Goal: Task Accomplishment & Management: Manage account settings

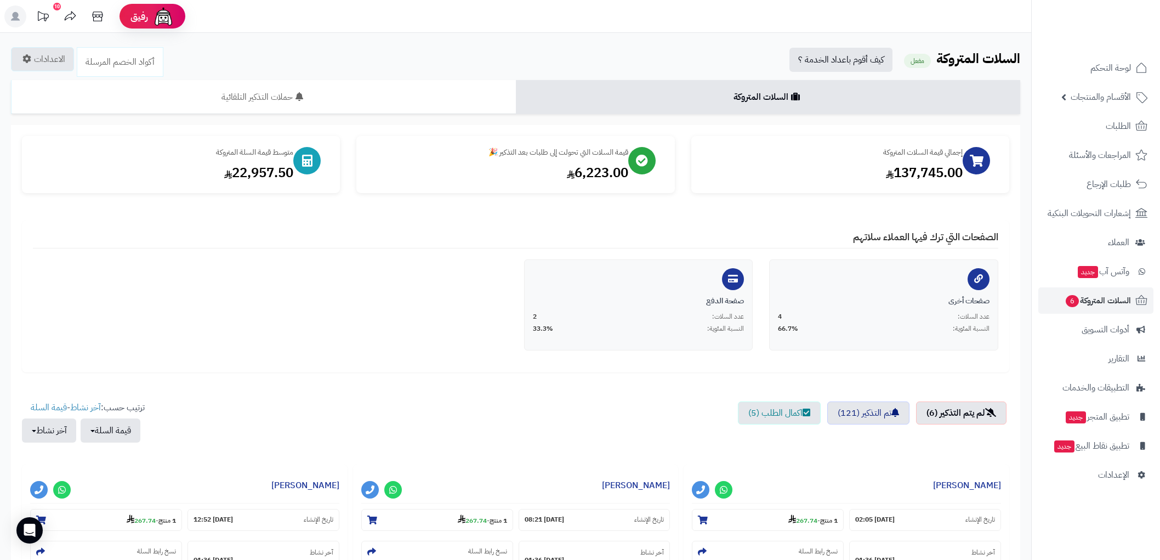
click at [1100, 69] on span "لوحة التحكم" at bounding box center [1111, 67] width 41 height 15
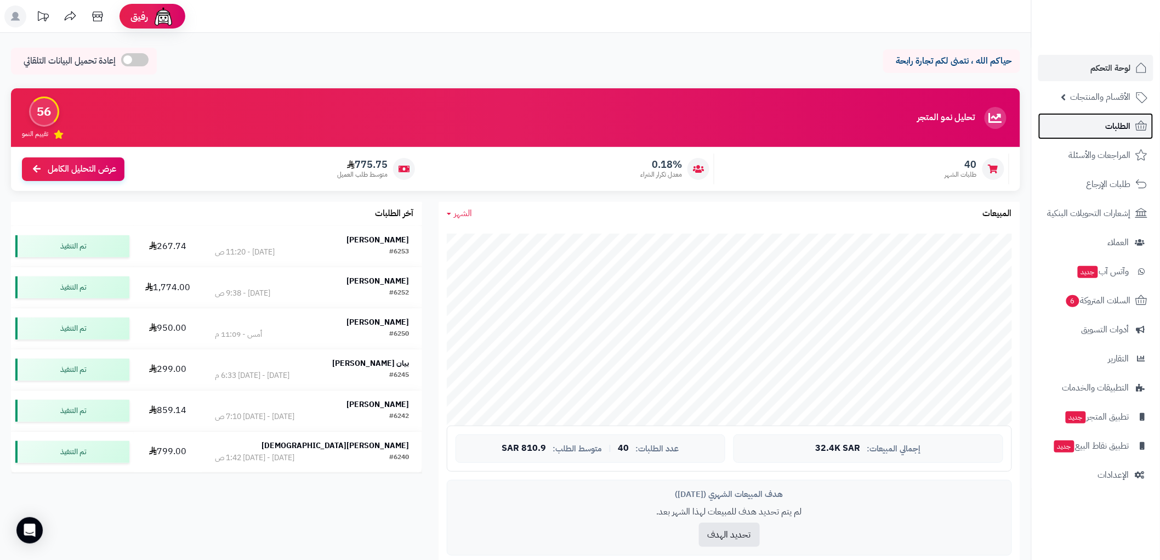
click at [1125, 123] on span "الطلبات" at bounding box center [1118, 125] width 25 height 15
